Goal: Check status: Check status

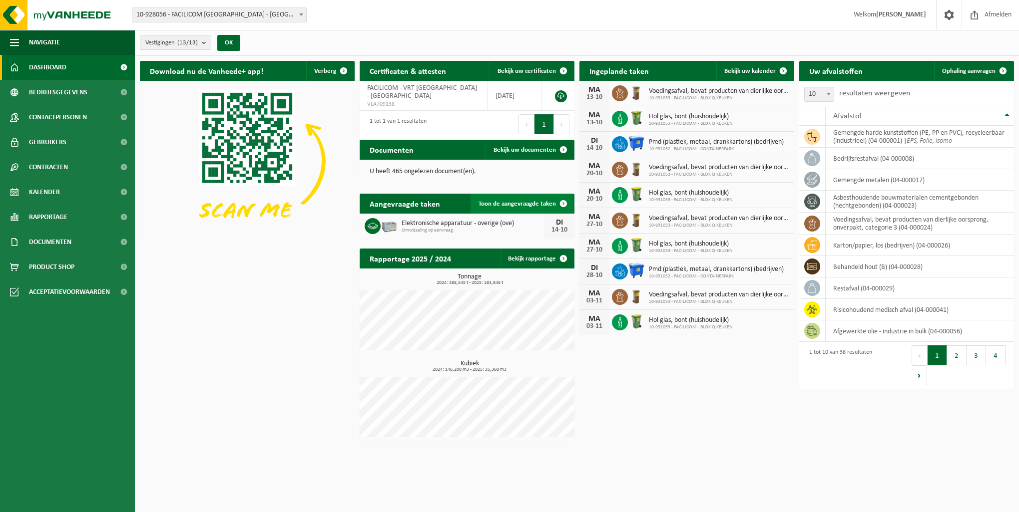
click at [534, 205] on span "Toon de aangevraagde taken" at bounding box center [516, 204] width 77 height 6
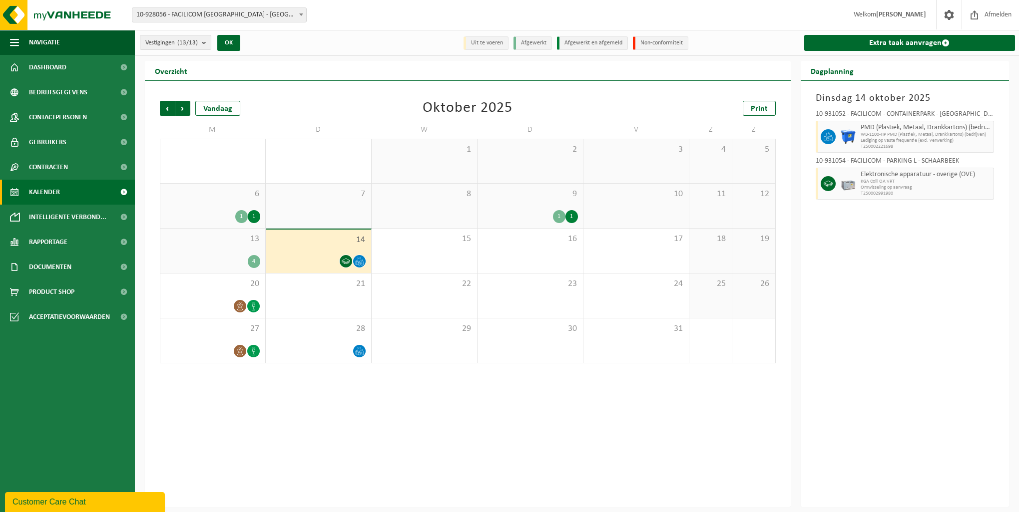
click at [848, 249] on div "[DATE] 10-931052 - FACILICOM - CONTAINERPARK - SCHAARBEEK PMD (Plastiek, Metaal…" at bounding box center [904, 294] width 209 height 426
click at [363, 259] on icon at bounding box center [359, 261] width 8 height 8
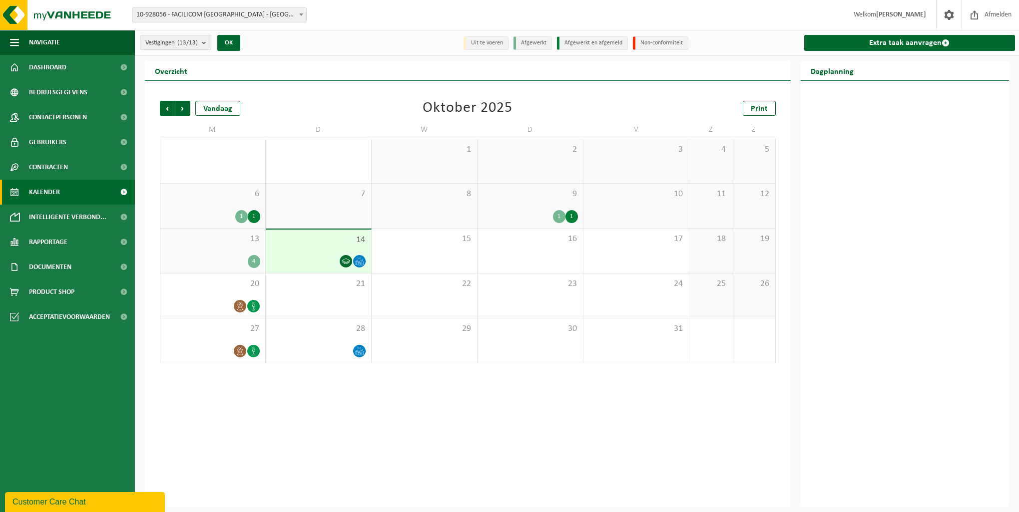
click at [358, 259] on icon at bounding box center [359, 261] width 8 height 8
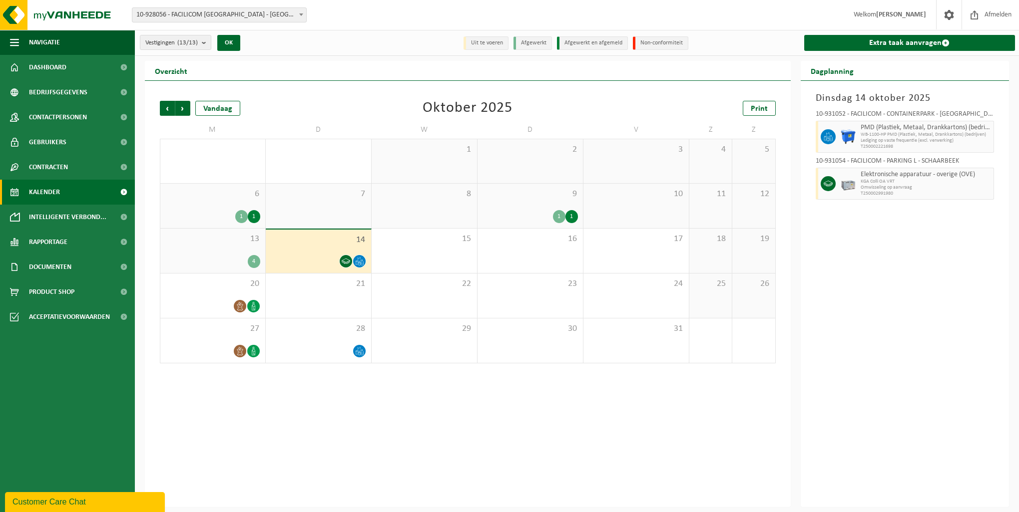
click at [873, 182] on span "KGA Colli OA VRT" at bounding box center [925, 182] width 131 height 6
click at [825, 182] on icon at bounding box center [827, 183] width 9 height 9
